Goal: Find specific page/section: Find specific page/section

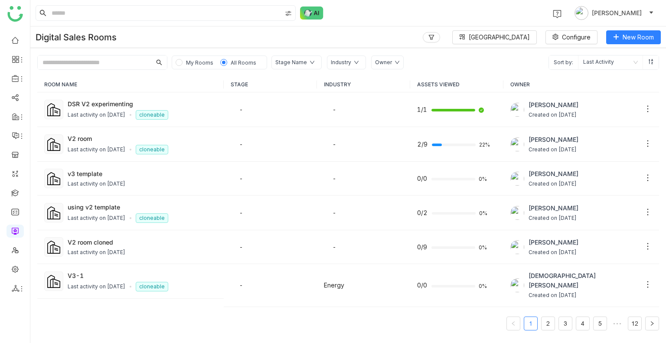
click at [91, 62] on input "text" at bounding box center [95, 63] width 114 height 14
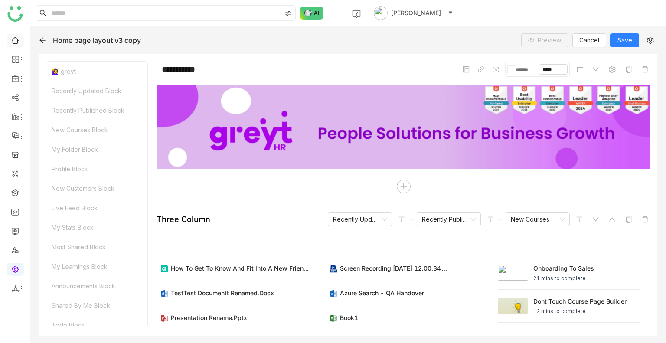
scroll to position [1487, 0]
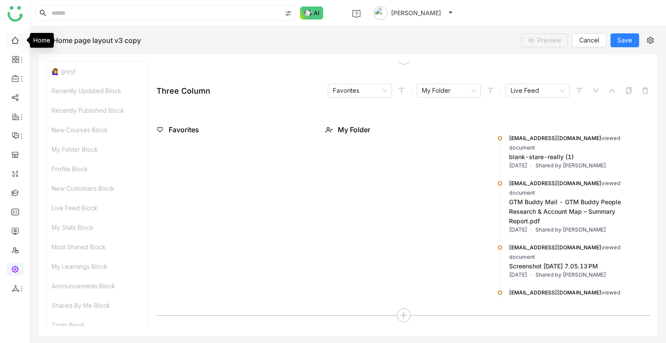
click at [17, 43] on link at bounding box center [15, 39] width 8 height 7
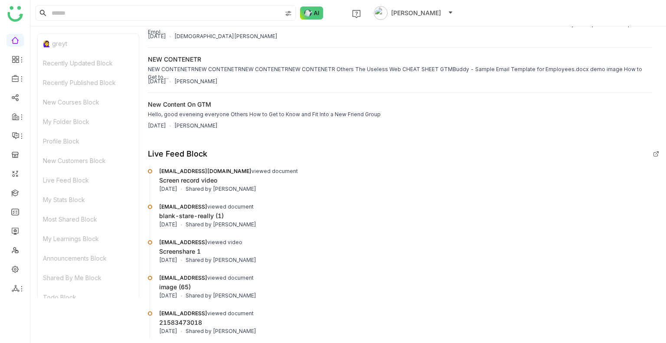
scroll to position [468, 0]
